Goal: Navigation & Orientation: Find specific page/section

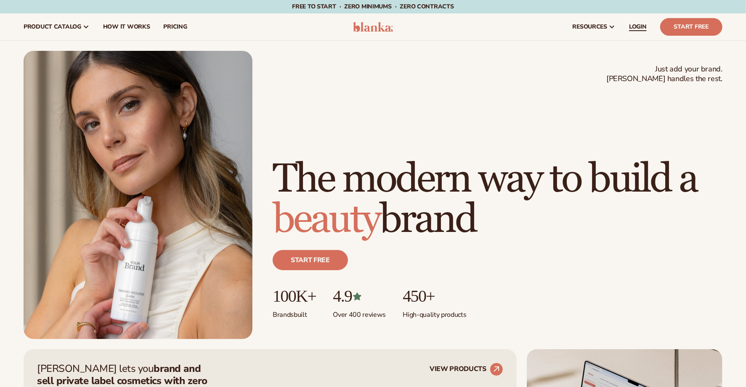
click at [638, 29] on span "LOGIN" at bounding box center [638, 27] width 18 height 7
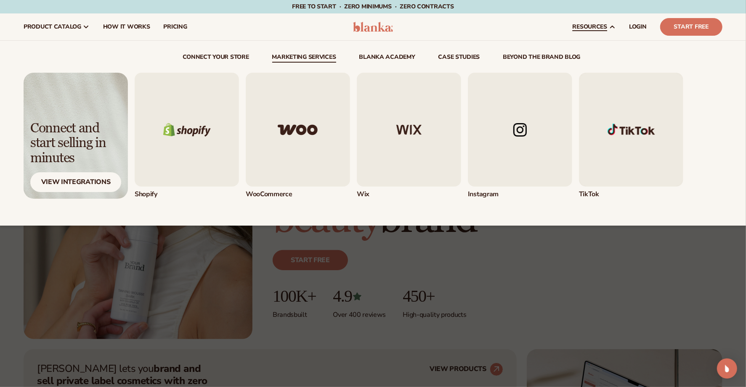
click at [322, 54] on link "Marketing services" at bounding box center [304, 58] width 64 height 8
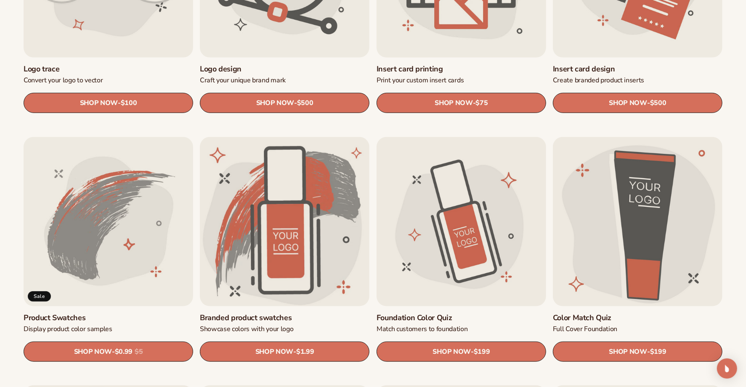
scroll to position [451, 0]
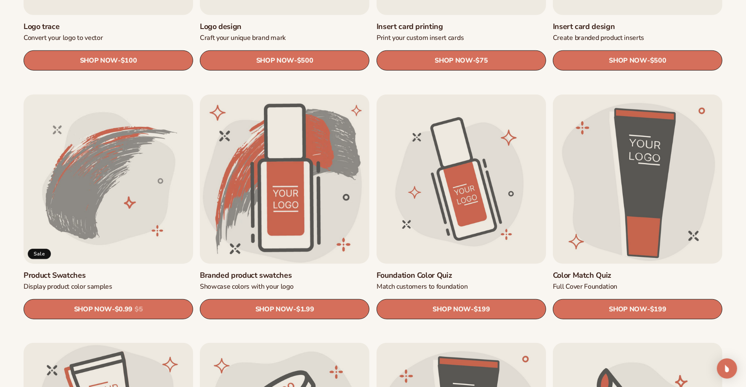
click at [132, 271] on link "Product Swatches" at bounding box center [109, 276] width 170 height 10
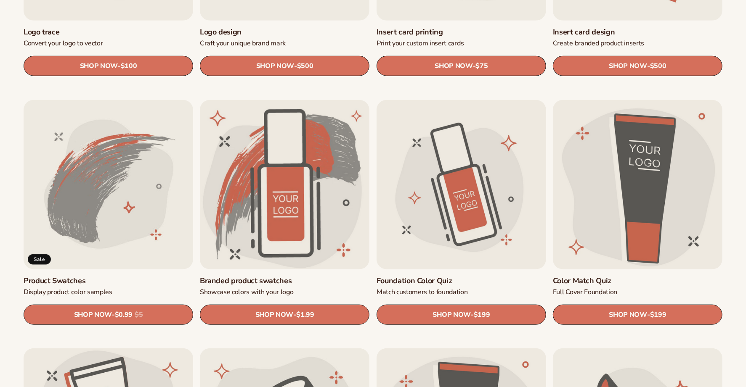
scroll to position [451, 0]
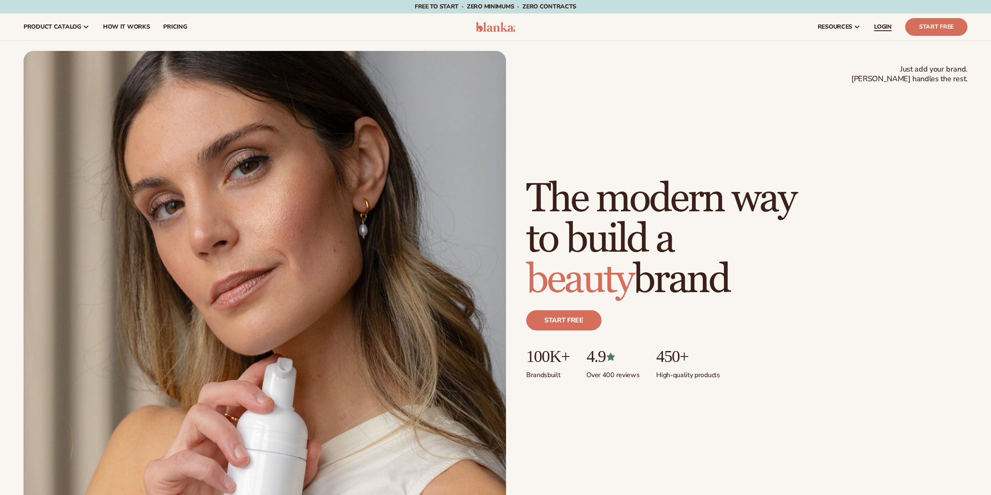
click at [889, 24] on span "LOGIN" at bounding box center [883, 27] width 18 height 7
